Goal: Find specific page/section: Find specific page/section

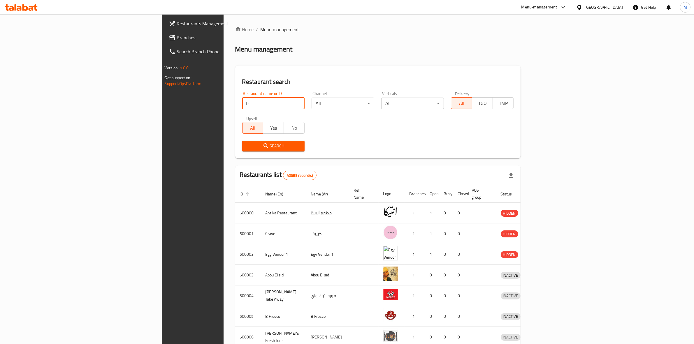
click at [242, 100] on input "fk" at bounding box center [273, 104] width 63 height 12
type input "f"
type input "qahwa"
click button "Search" at bounding box center [273, 146] width 63 height 11
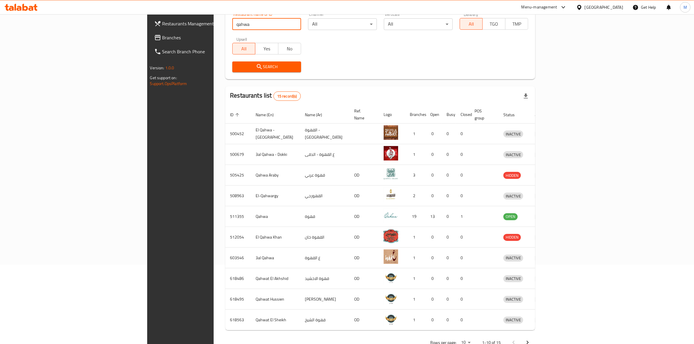
scroll to position [90, 0]
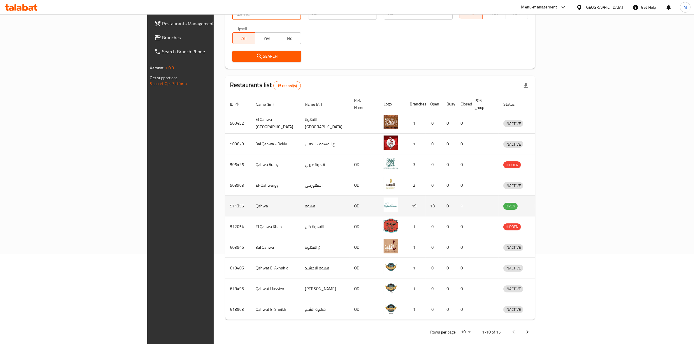
click at [550, 203] on td "enhanced table" at bounding box center [540, 206] width 20 height 21
click at [541, 204] on icon "enhanced table" at bounding box center [538, 206] width 6 height 5
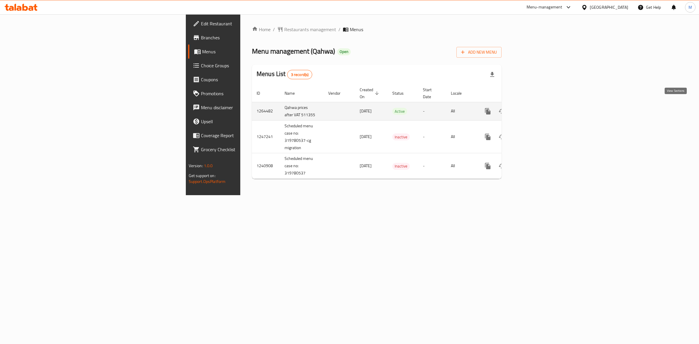
click at [534, 108] on icon "enhanced table" at bounding box center [530, 111] width 7 height 7
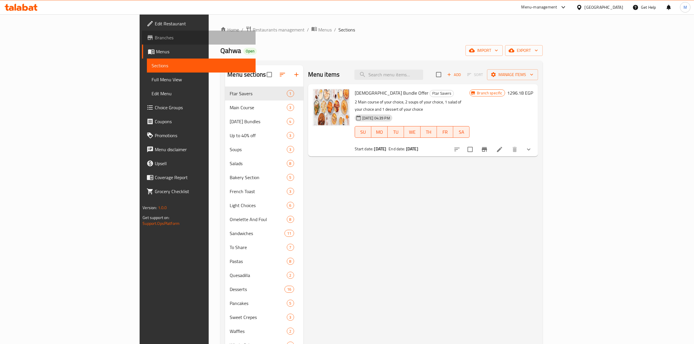
click at [142, 41] on link "Branches" at bounding box center [199, 38] width 114 height 14
